Goal: Task Accomplishment & Management: Manage account settings

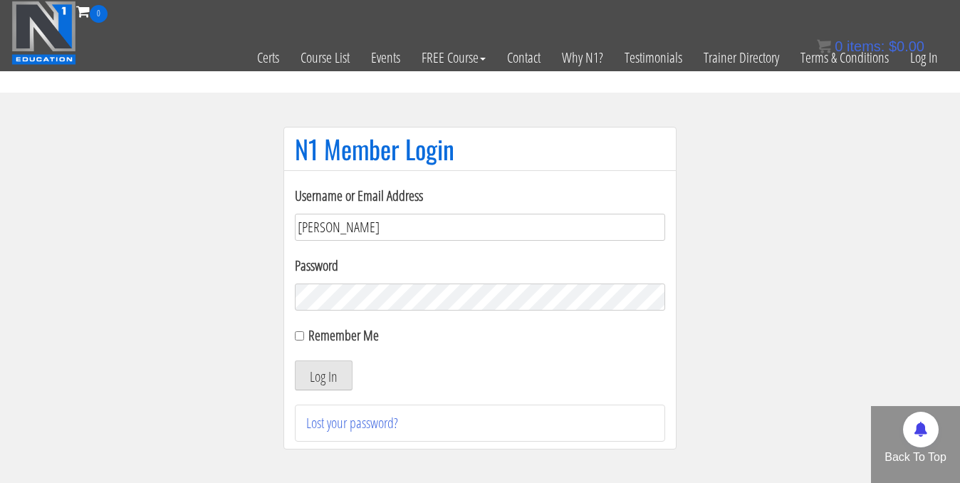
type input "elleryandrew@gmail.com"
click at [389, 310] on form "Username or Email Address elleryandrew@gmail.com Password Remember Me Log In" at bounding box center [480, 287] width 370 height 205
click at [295, 360] on button "Log In" at bounding box center [324, 375] width 58 height 30
click at [305, 338] on div "Remember Me" at bounding box center [480, 335] width 370 height 21
click at [297, 335] on input "Remember Me" at bounding box center [299, 335] width 9 height 9
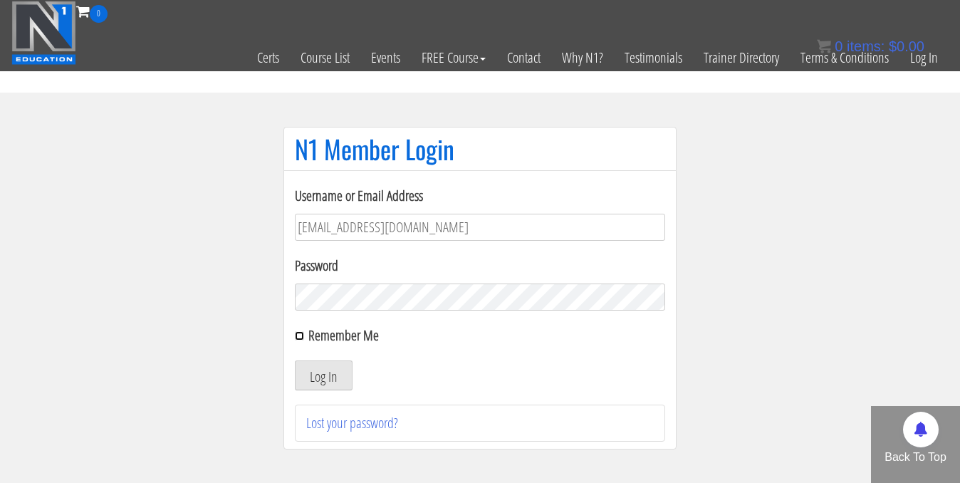
checkbox input "true"
click at [312, 368] on button "Log In" at bounding box center [324, 375] width 58 height 30
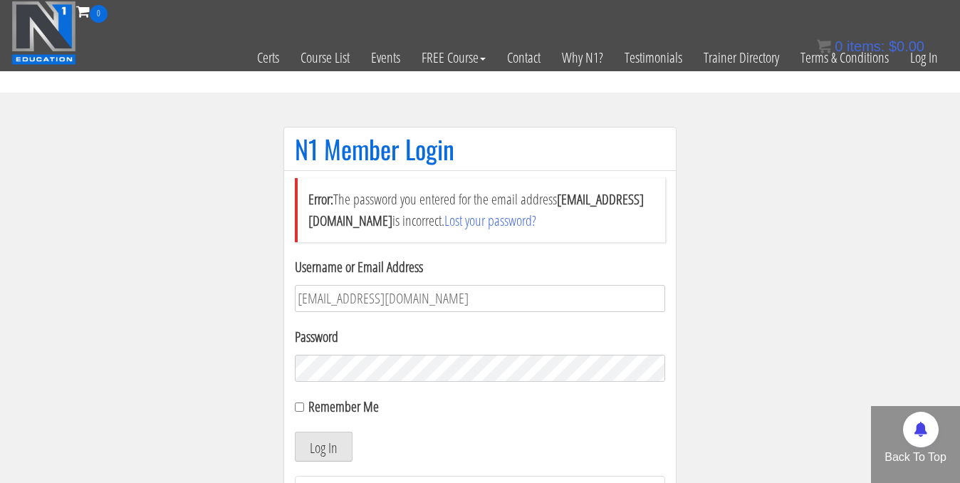
click at [295, 432] on button "Log In" at bounding box center [324, 447] width 58 height 30
